Goal: Find contact information: Find contact information

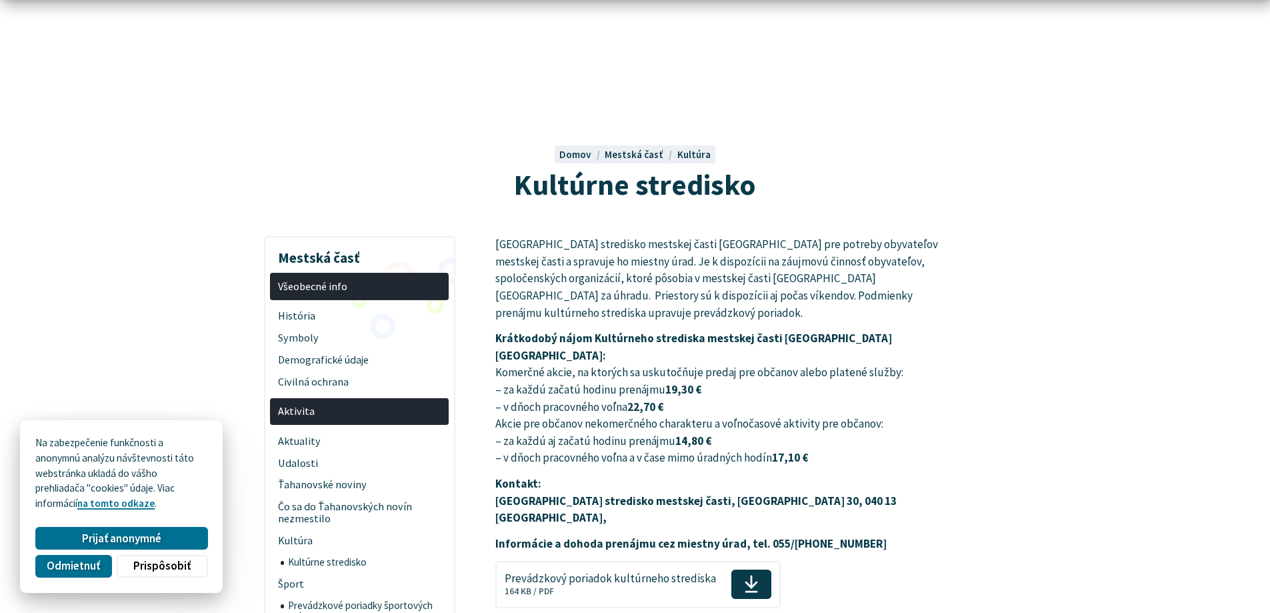
scroll to position [133, 0]
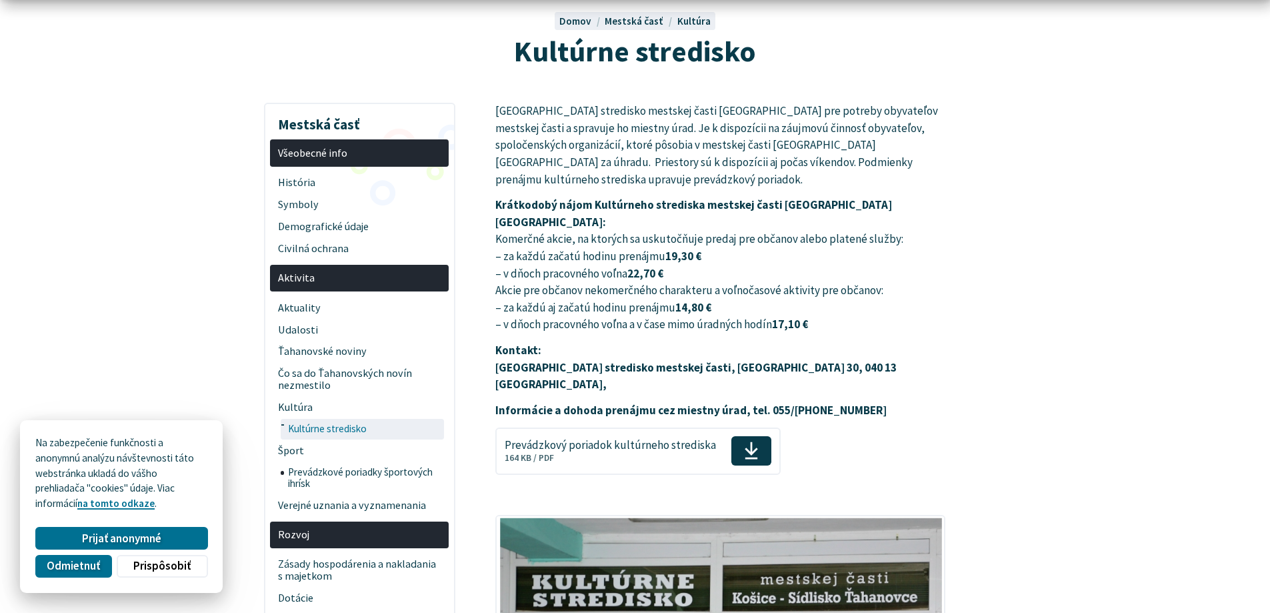
click at [343, 435] on span "Kultúrne stredisko" at bounding box center [364, 429] width 153 height 21
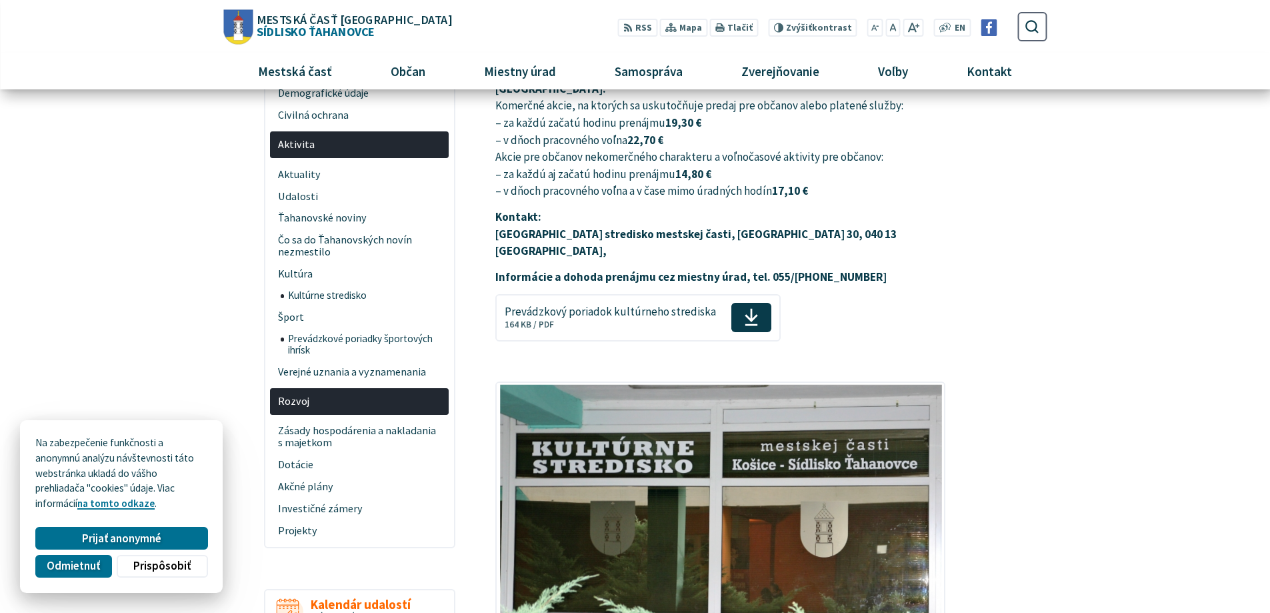
scroll to position [133, 0]
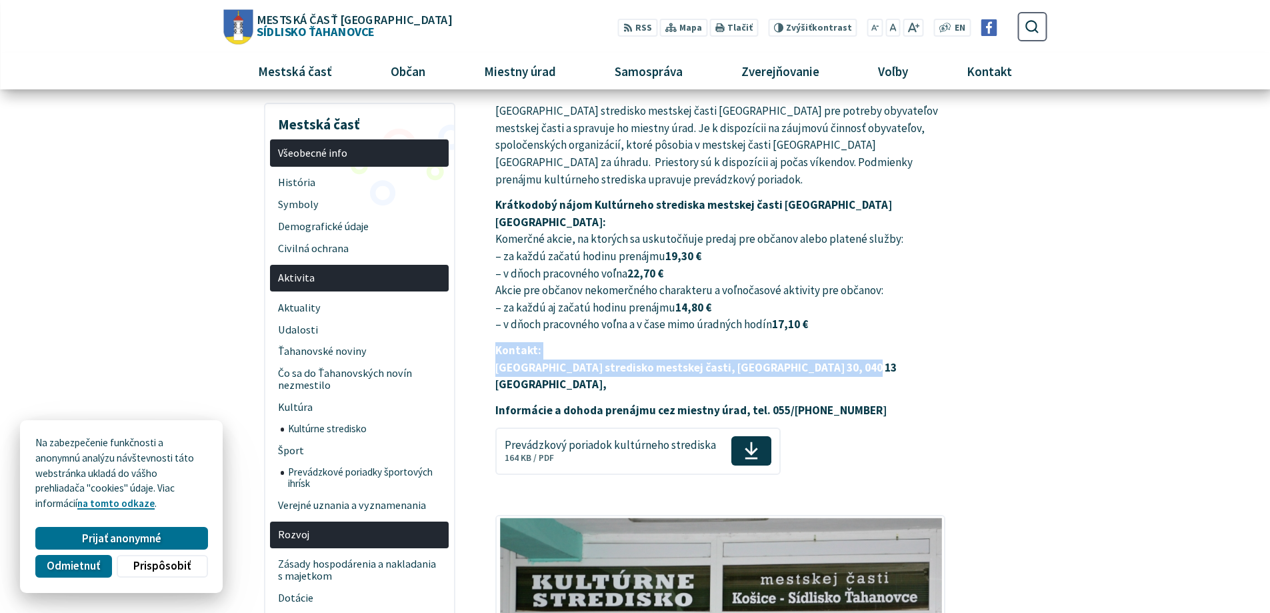
drag, startPoint x: 496, startPoint y: 313, endPoint x: 898, endPoint y: 340, distance: 403.5
click at [898, 342] on p "Kontakt: Kultúrne stredisko mestskej časti, Budapeštianska 30, 040 13 Košice," at bounding box center [720, 367] width 450 height 51
copy p "Kontakt: Kultúrne stredisko mestskej časti, Budapeštianska 30, 040 13 Košice,"
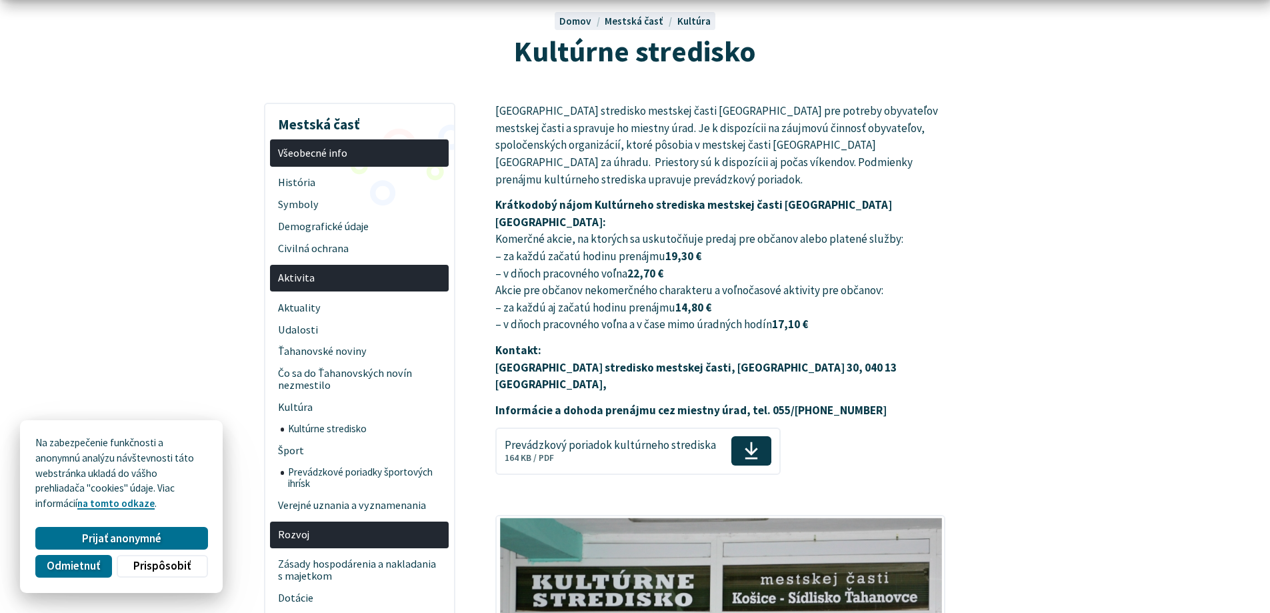
scroll to position [267, 0]
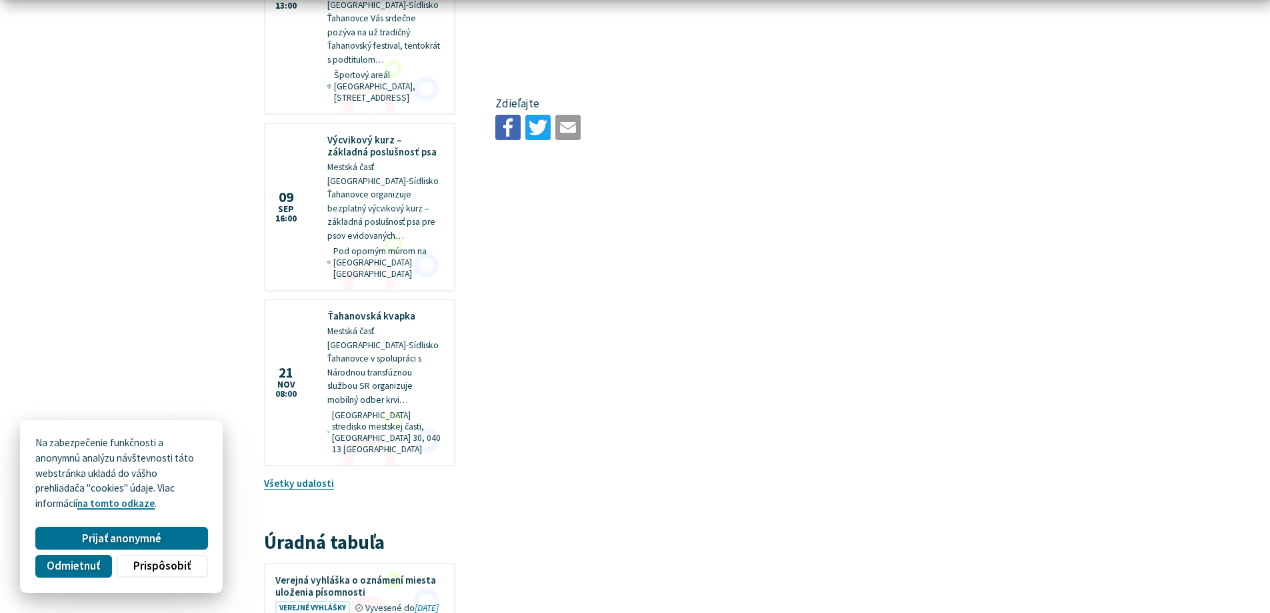
scroll to position [333, 0]
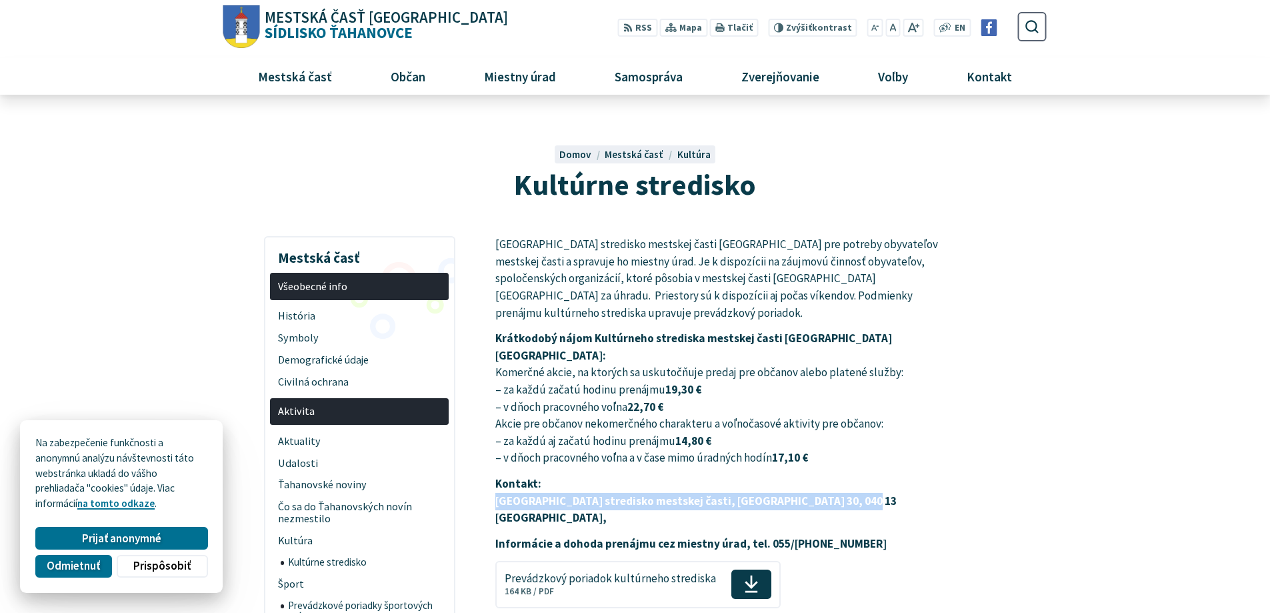
drag, startPoint x: 495, startPoint y: 465, endPoint x: 860, endPoint y: 464, distance: 364.6
click at [860, 475] on p "Kontakt: Kultúrne stredisko mestskej časti, [GEOGRAPHIC_DATA] 30, 040 13 [GEOGR…" at bounding box center [720, 500] width 450 height 51
